Goal: Navigation & Orientation: Find specific page/section

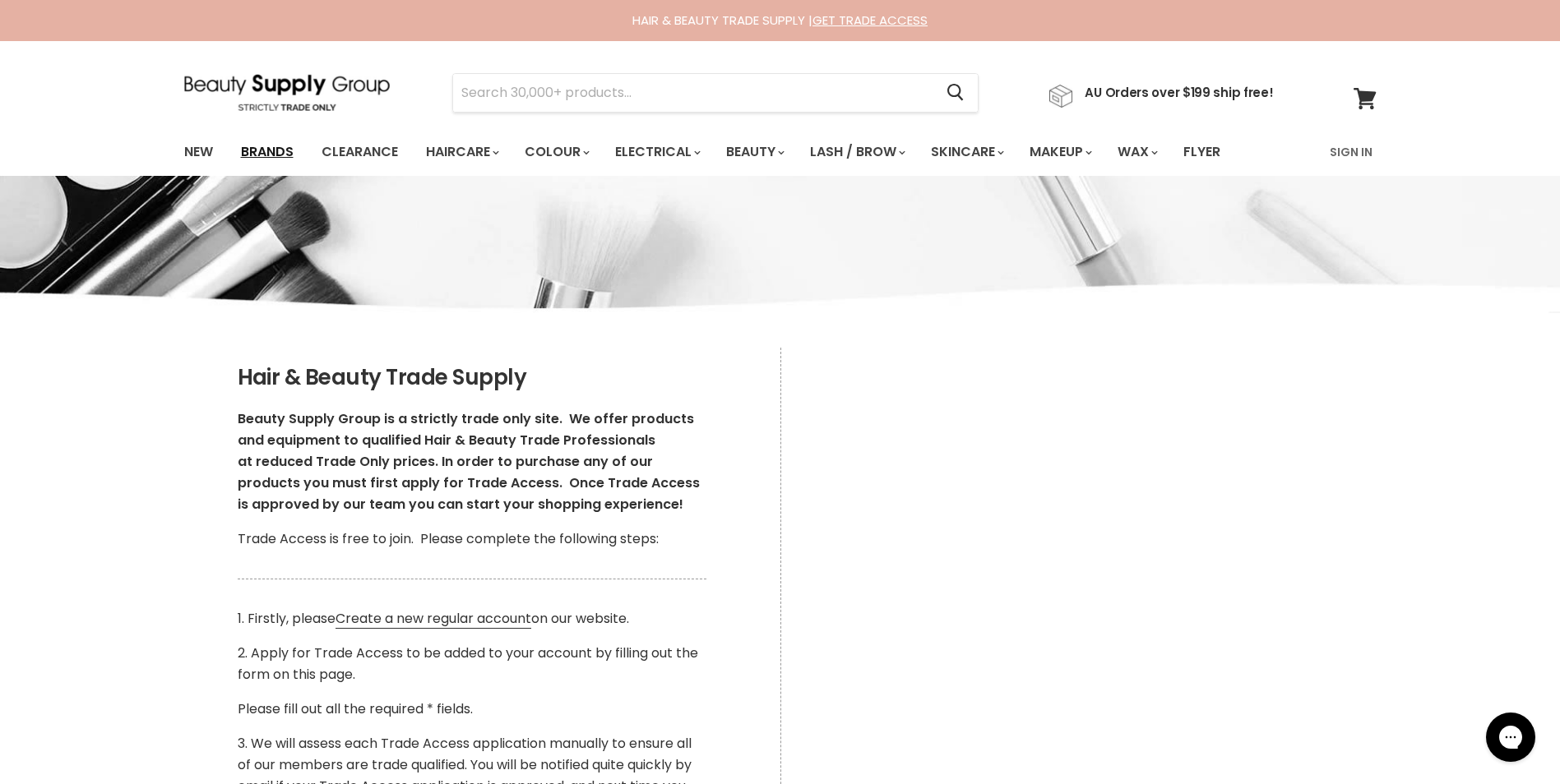
click at [273, 149] on link "Brands" at bounding box center [267, 152] width 77 height 35
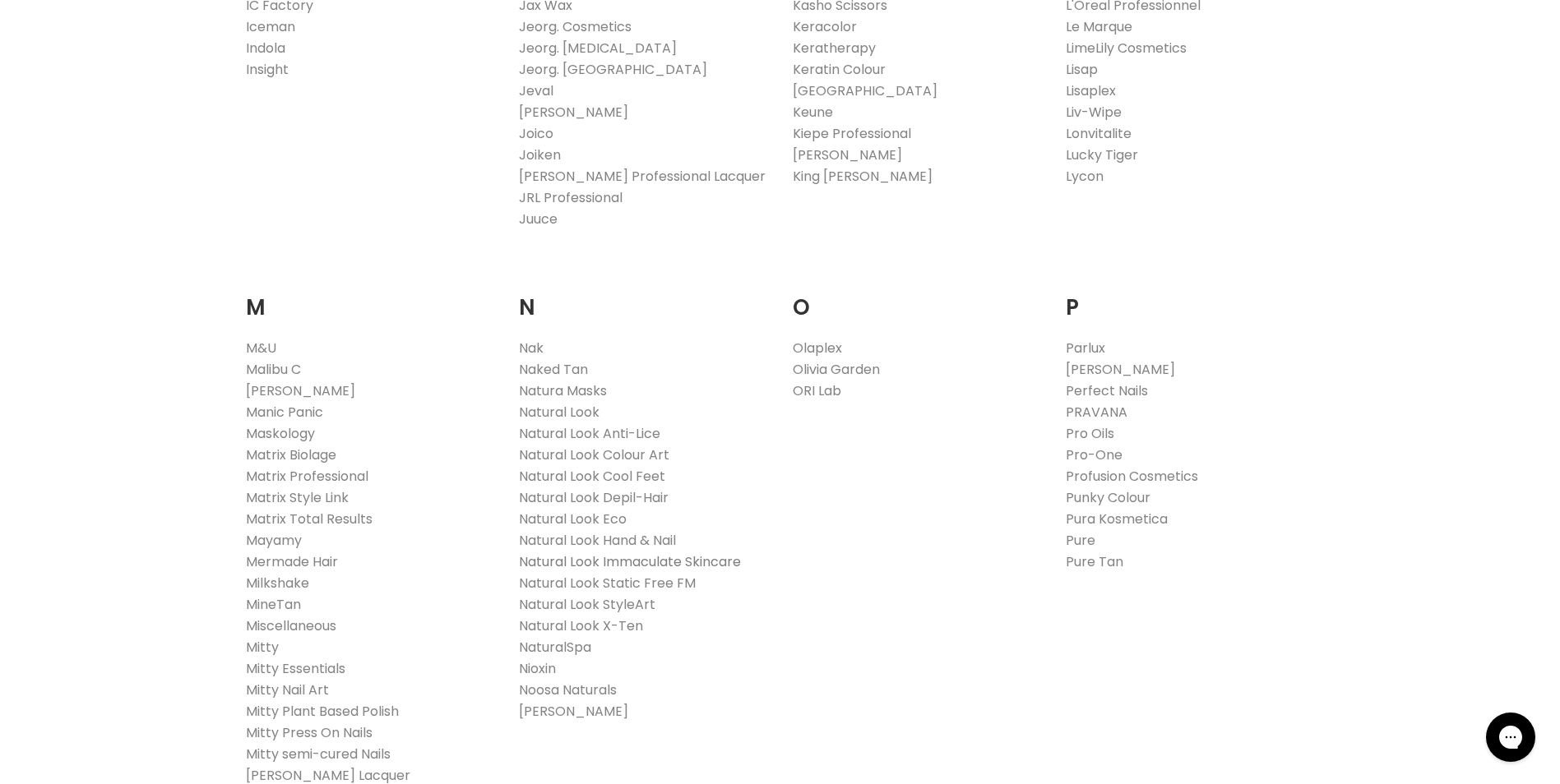
scroll to position [1479, 0]
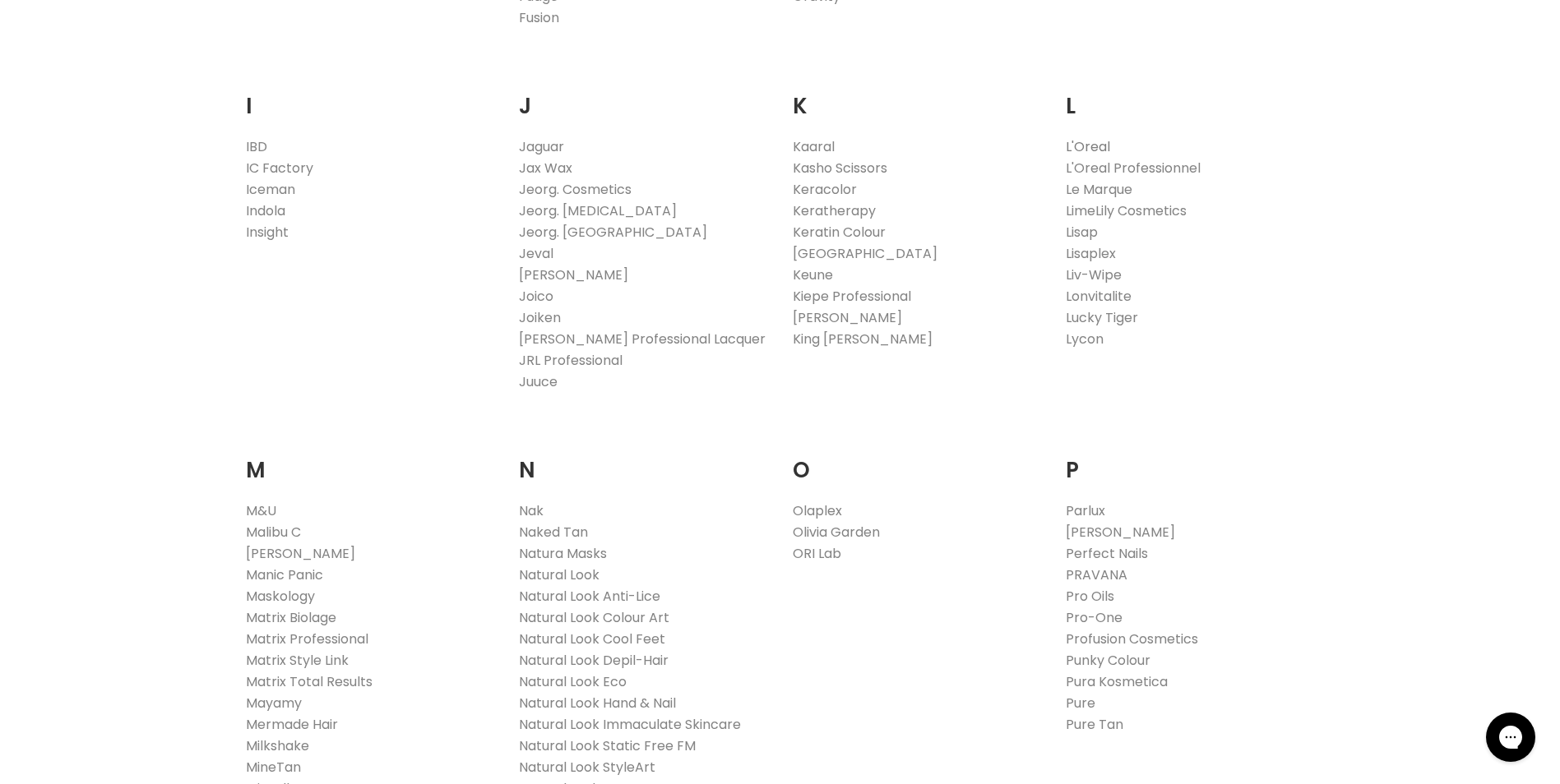
click at [1077, 149] on link "L'Oreal" at bounding box center [1088, 146] width 45 height 19
